Goal: Task Accomplishment & Management: Manage account settings

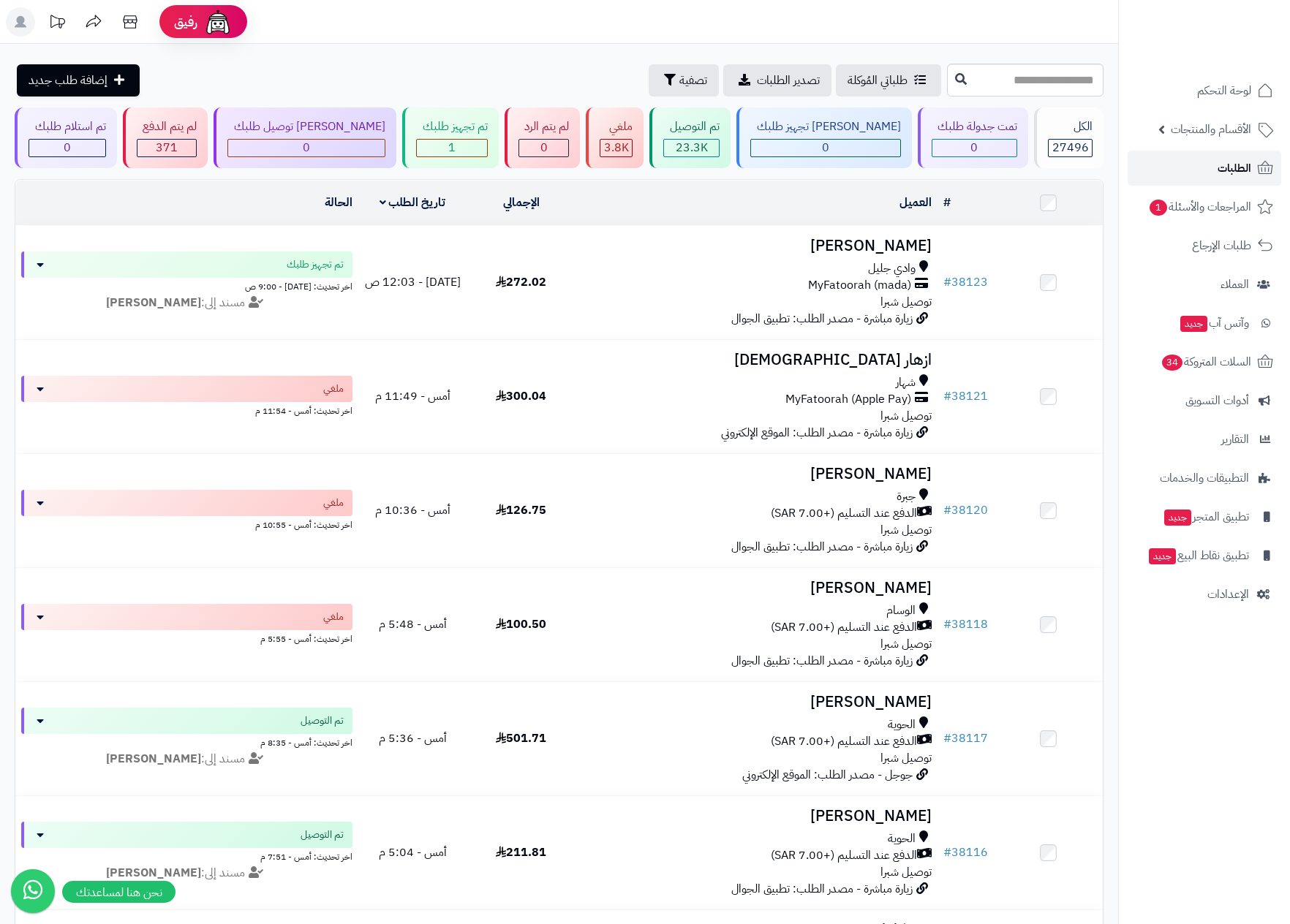
click at [1240, 165] on span "الطلبات" at bounding box center [1234, 168] width 33 height 20
click at [1228, 165] on span "الطلبات" at bounding box center [1234, 168] width 33 height 20
